Goal: Transaction & Acquisition: Purchase product/service

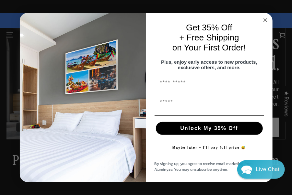
click at [79, 16] on circle "Close dialog" at bounding box center [264, 19] width 7 height 7
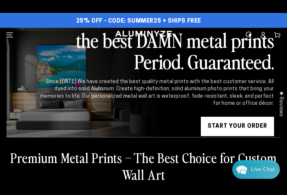
click at [4, 31] on span "Menu" at bounding box center [10, 35] width 14 height 14
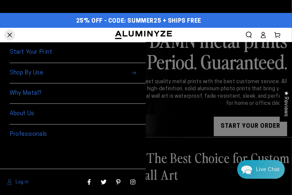
click at [38, 74] on span "Shop By Use" at bounding box center [78, 73] width 136 height 20
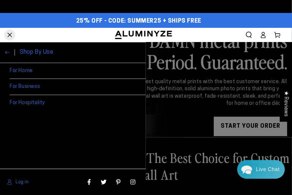
click at [43, 81] on link "For Business" at bounding box center [78, 87] width 136 height 16
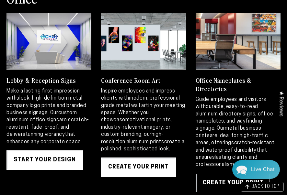
click at [201, 173] on link "Create Your Print" at bounding box center [233, 182] width 75 height 19
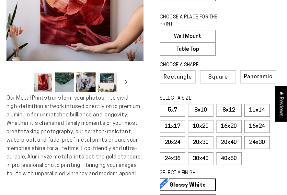
select select "**********"
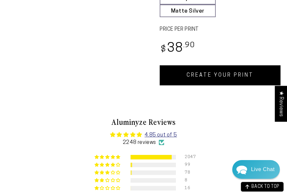
click at [209, 67] on link "CREATE YOUR PRINT" at bounding box center [220, 75] width 121 height 20
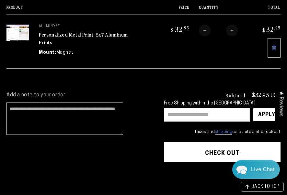
scroll to position [129, 0]
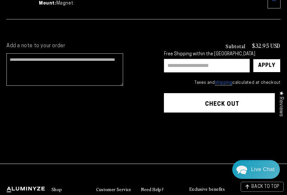
click at [189, 95] on button "Check out" at bounding box center [222, 102] width 117 height 19
